Goal: Task Accomplishment & Management: Manage account settings

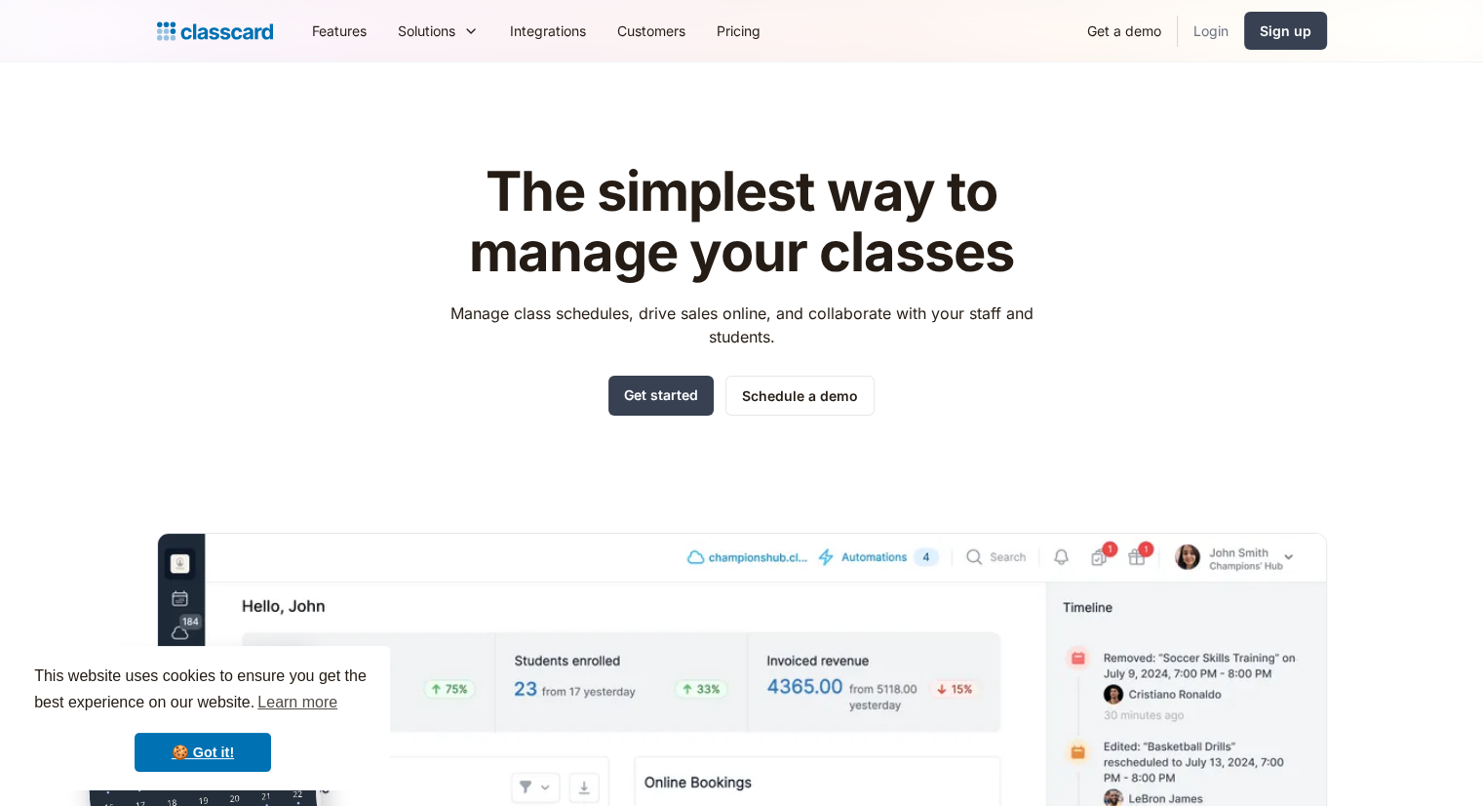
click at [1210, 27] on link "Login" at bounding box center [1211, 31] width 66 height 44
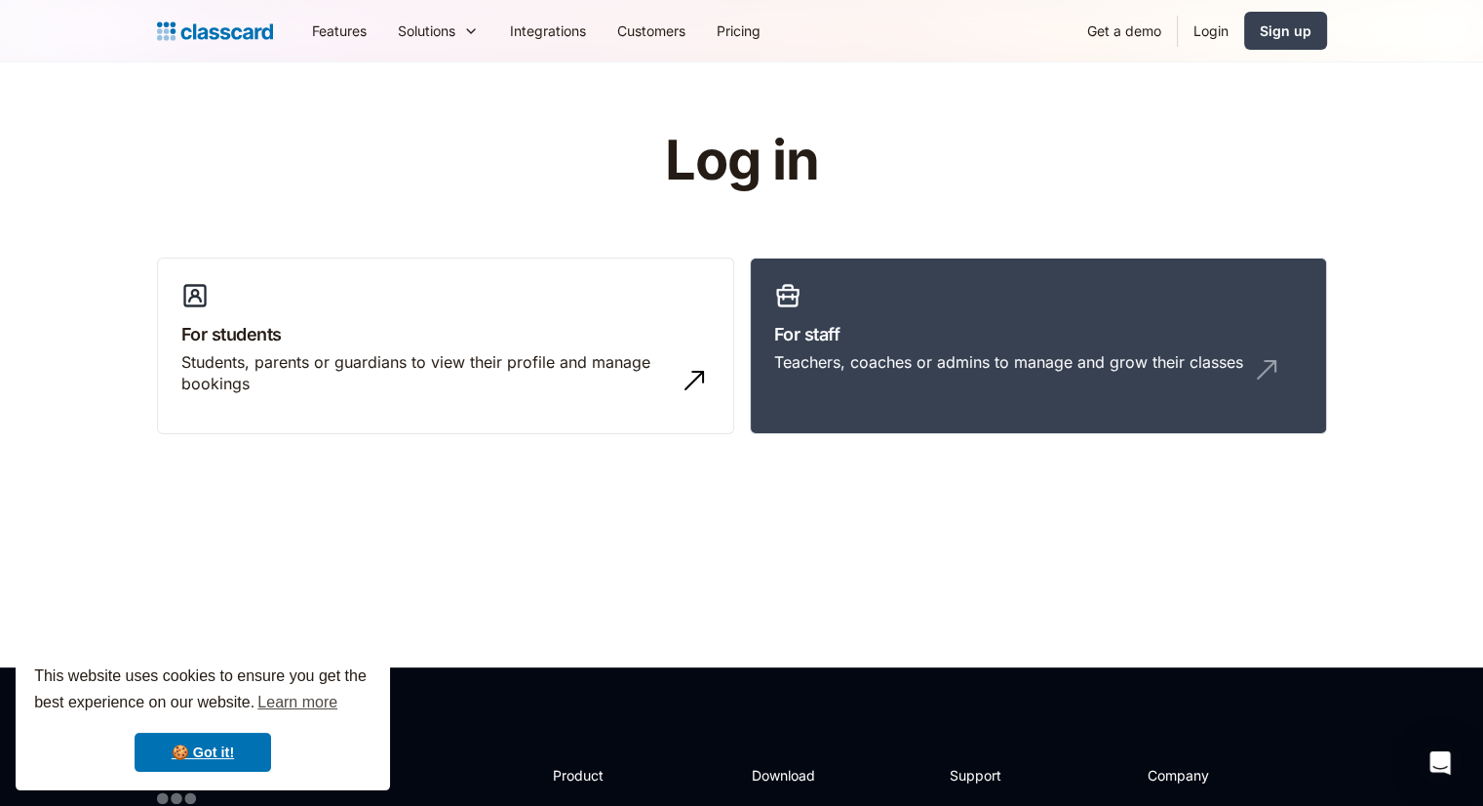
click at [1194, 27] on link "Login" at bounding box center [1211, 31] width 66 height 44
click at [886, 370] on div "Teachers, coaches or admins to manage and grow their classes" at bounding box center [1008, 361] width 469 height 21
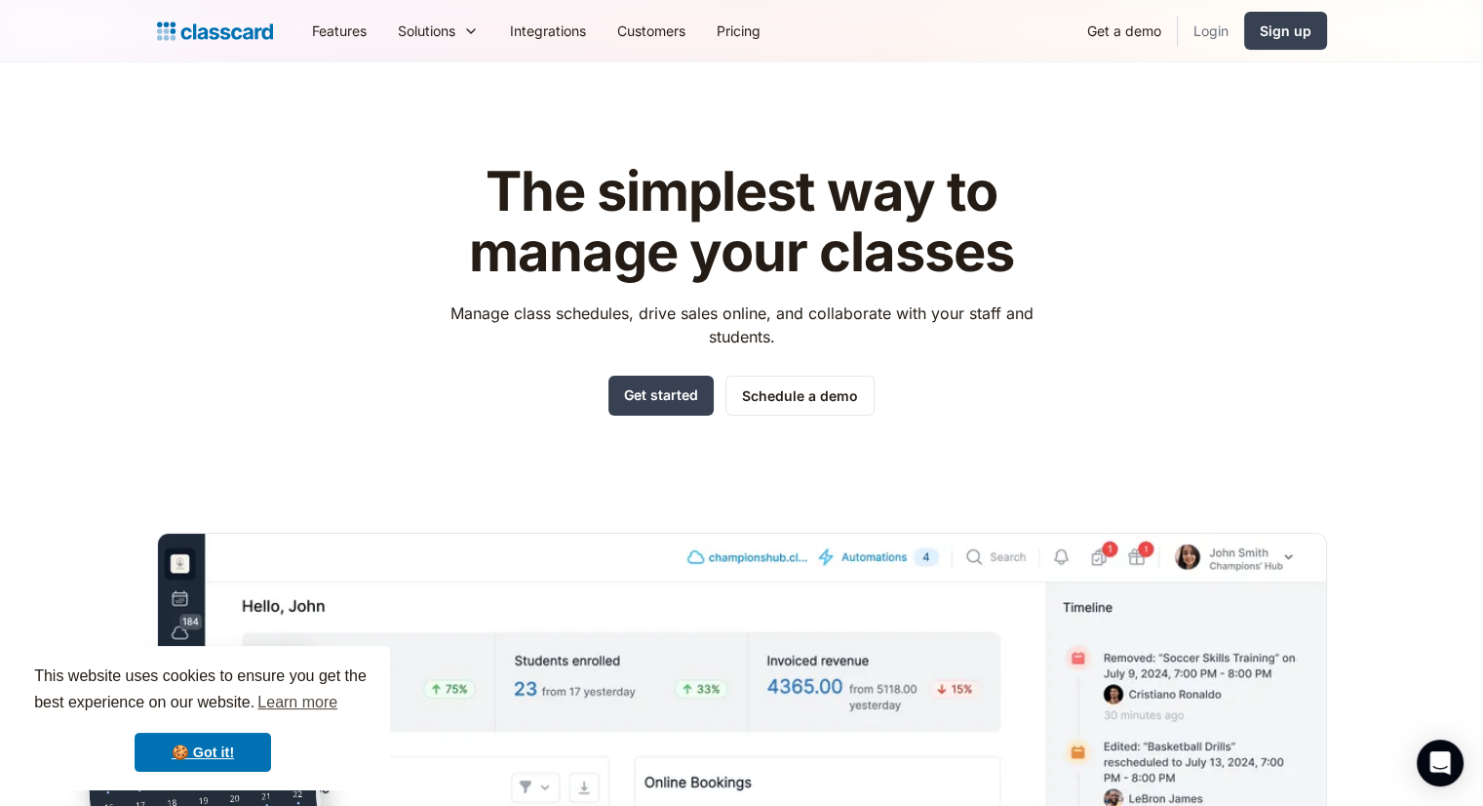
click at [1202, 27] on link "Login" at bounding box center [1211, 31] width 66 height 44
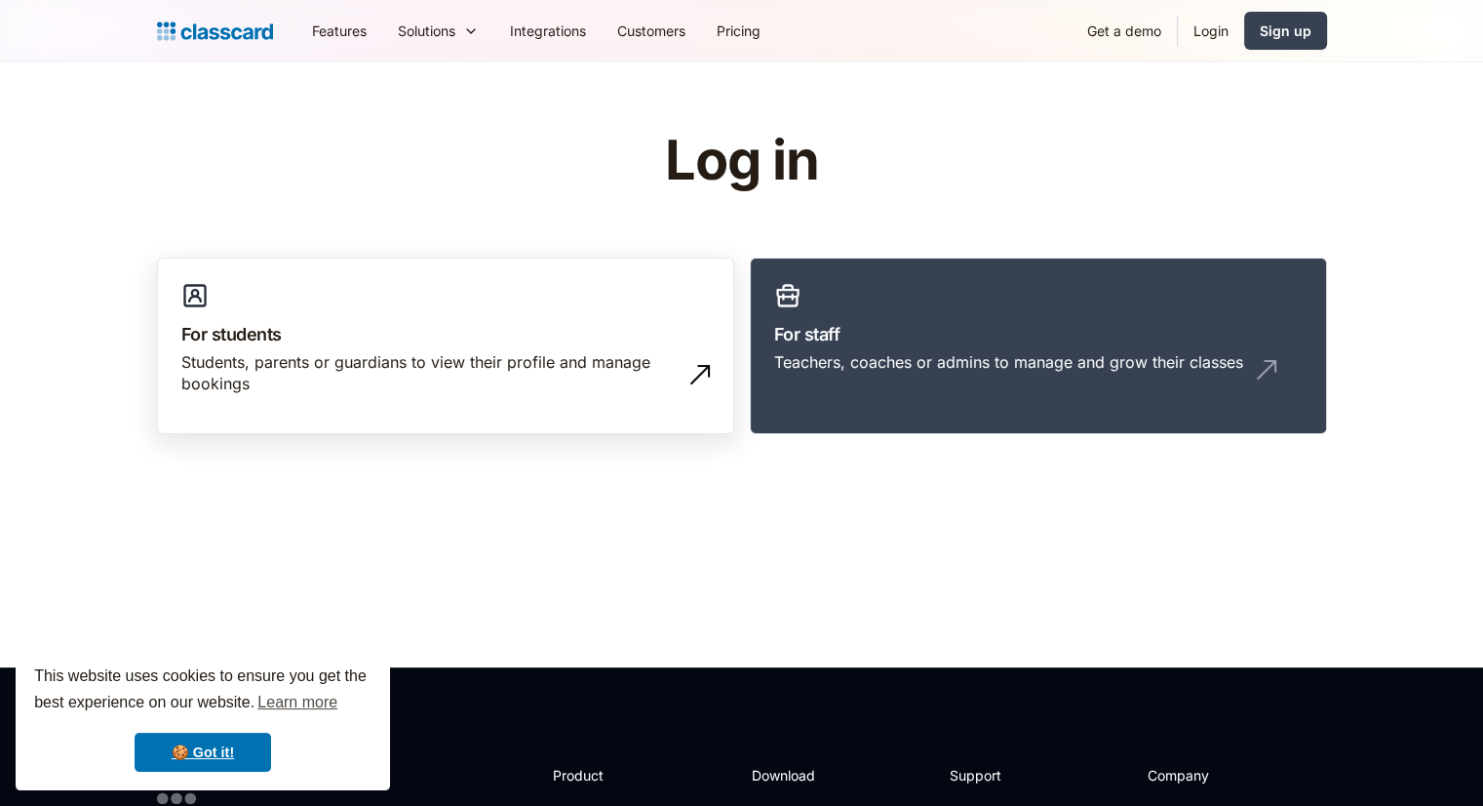
click at [320, 377] on div "Students, parents or guardians to view their profile and manage bookings" at bounding box center [426, 373] width 490 height 44
click at [1214, 34] on link "Login" at bounding box center [1211, 31] width 66 height 44
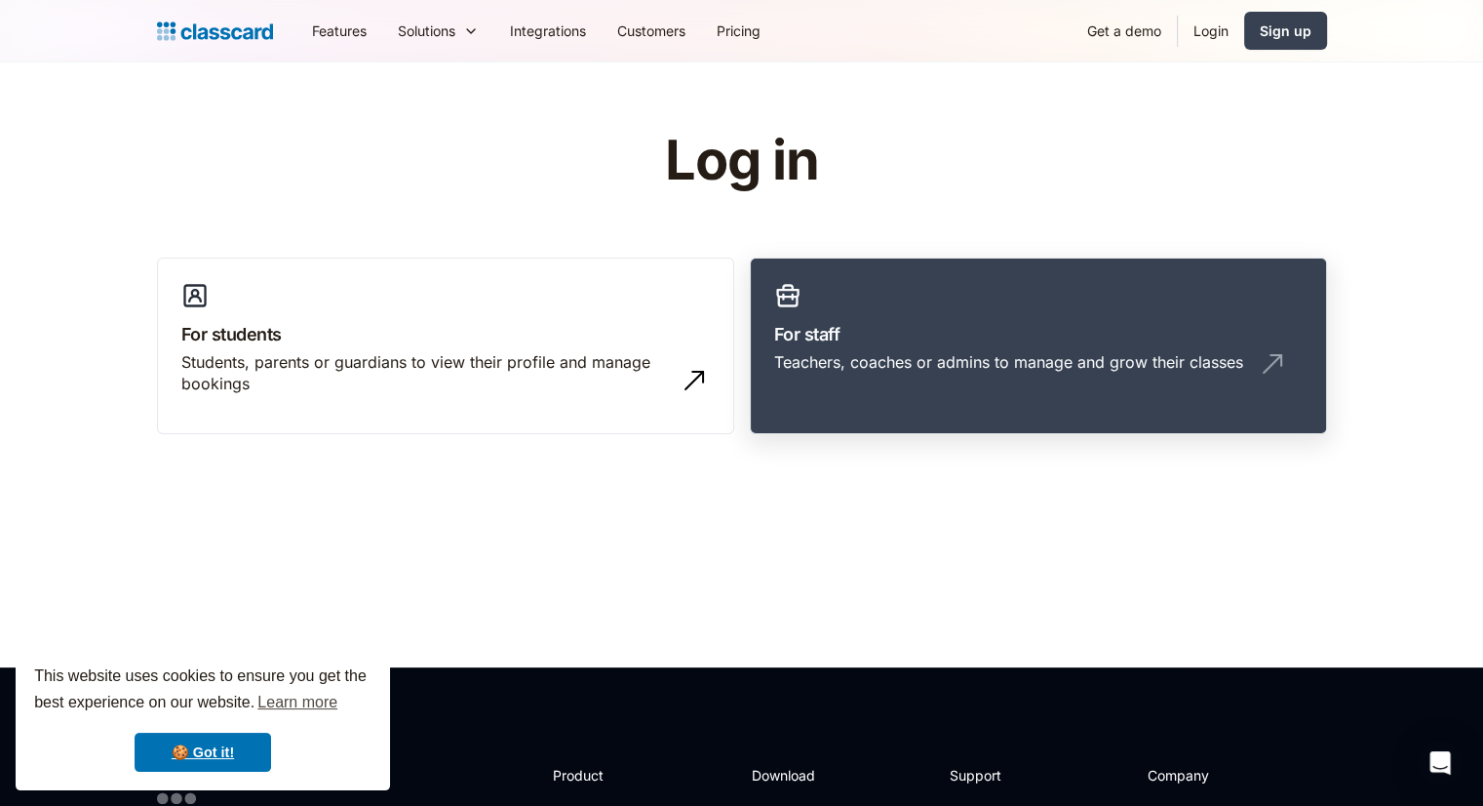
click at [1018, 369] on div "Teachers, coaches or admins to manage and grow their classes" at bounding box center [1008, 361] width 469 height 21
